Goal: Information Seeking & Learning: Find specific fact

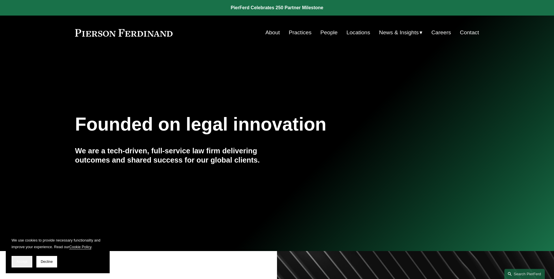
click at [14, 262] on button "Accept" at bounding box center [22, 262] width 21 height 12
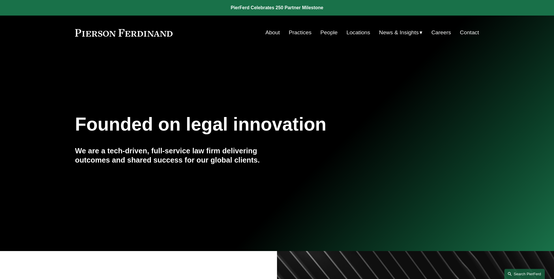
click at [532, 275] on link "Search this site" at bounding box center [524, 274] width 40 height 10
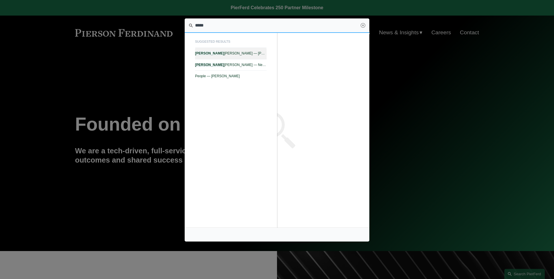
click at [241, 54] on span "Julie Herzog — Pierson Ferdinand LLP" at bounding box center [231, 53] width 72 height 4
type input "*****"
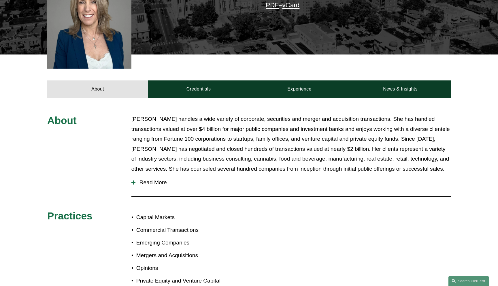
scroll to position [201, 0]
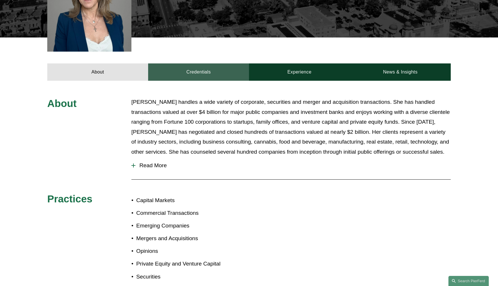
click at [213, 63] on link "Credentials" at bounding box center [198, 71] width 101 height 17
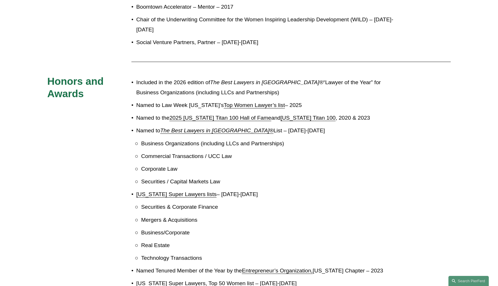
scroll to position [570, 0]
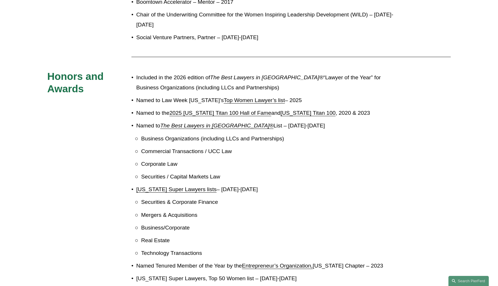
click at [218, 123] on em "The Best Lawyers in [GEOGRAPHIC_DATA]®" at bounding box center [216, 126] width 113 height 6
